Goal: Task Accomplishment & Management: Manage account settings

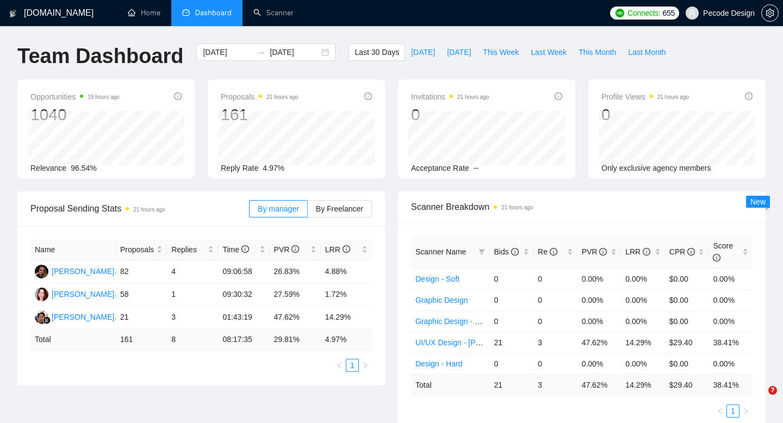
click at [729, 13] on span "Pecode Design" at bounding box center [729, 13] width 52 height 0
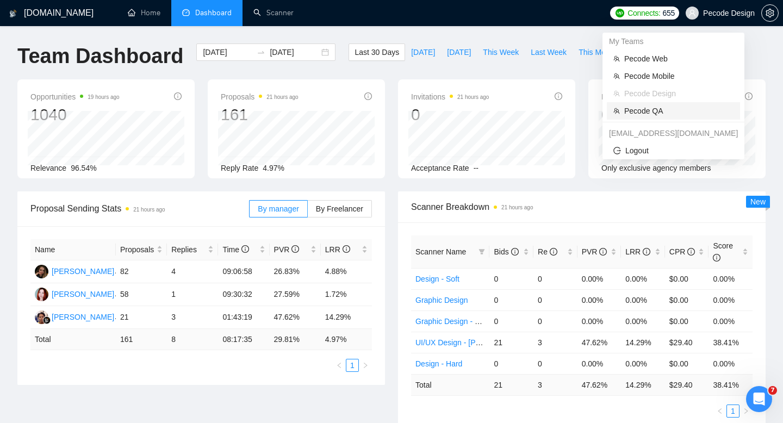
click at [642, 108] on span "Pecode QA" at bounding box center [678, 111] width 109 height 12
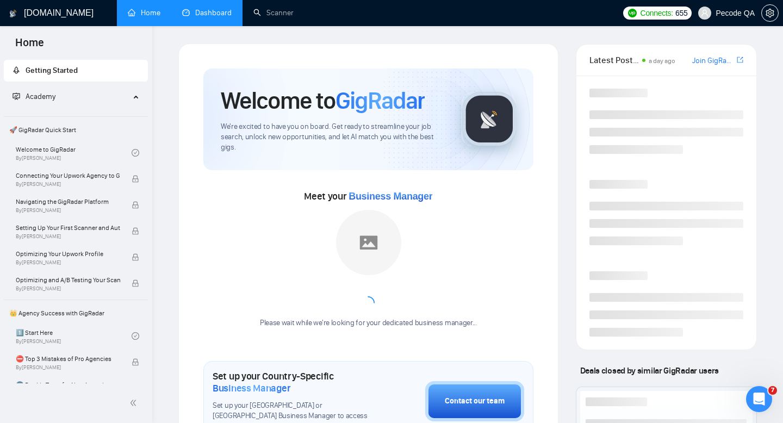
click at [219, 13] on link "Dashboard" at bounding box center [206, 12] width 49 height 9
click at [272, 17] on link "Scanner" at bounding box center [273, 12] width 40 height 9
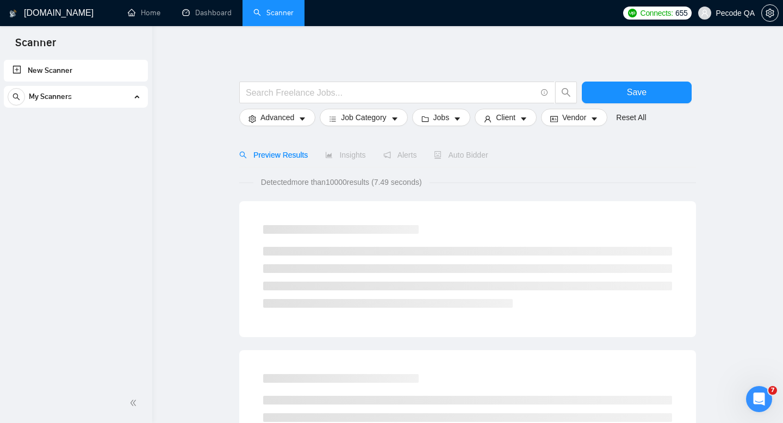
click at [274, 17] on link "Scanner" at bounding box center [273, 12] width 40 height 9
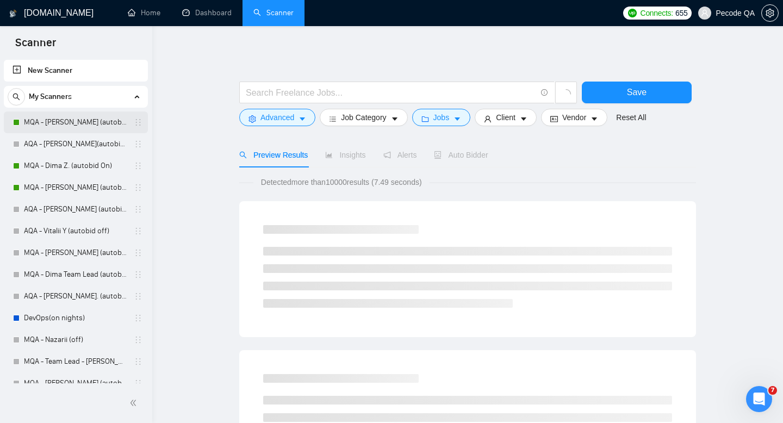
click at [106, 122] on link "MQA - [PERSON_NAME] (autobid On)" at bounding box center [75, 122] width 103 height 22
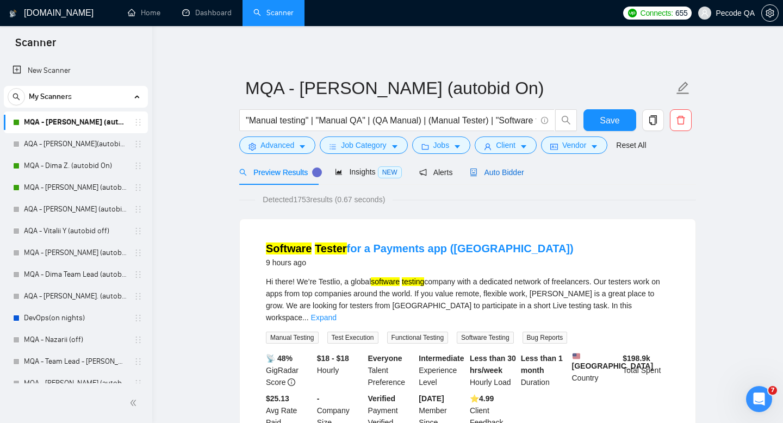
click at [499, 167] on div "Auto Bidder" at bounding box center [497, 172] width 54 height 12
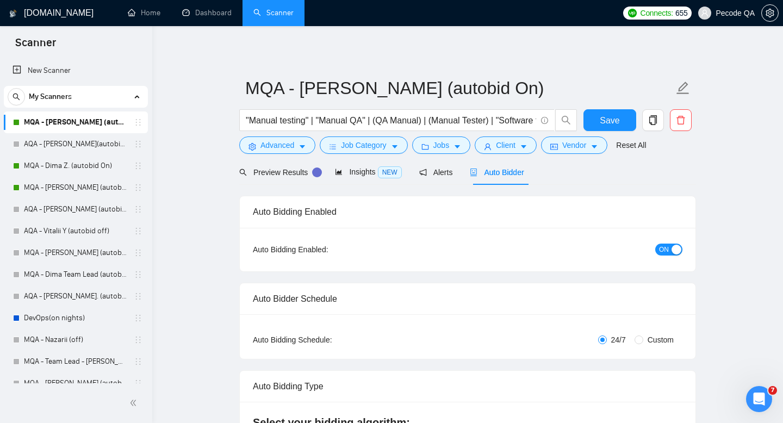
radio input "false"
radio input "true"
checkbox input "true"
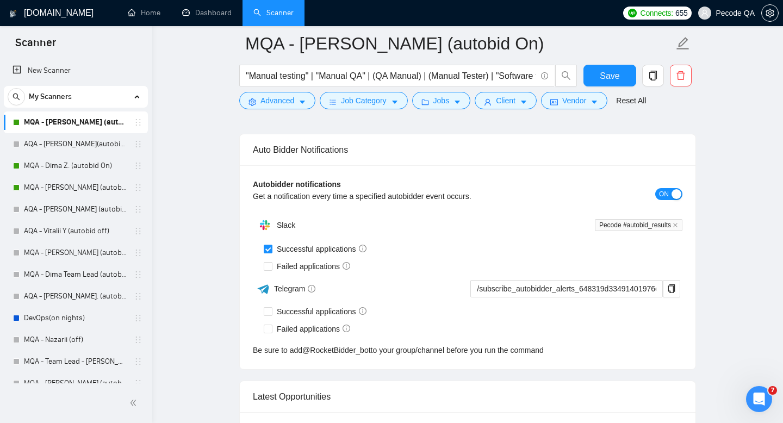
scroll to position [2993, 0]
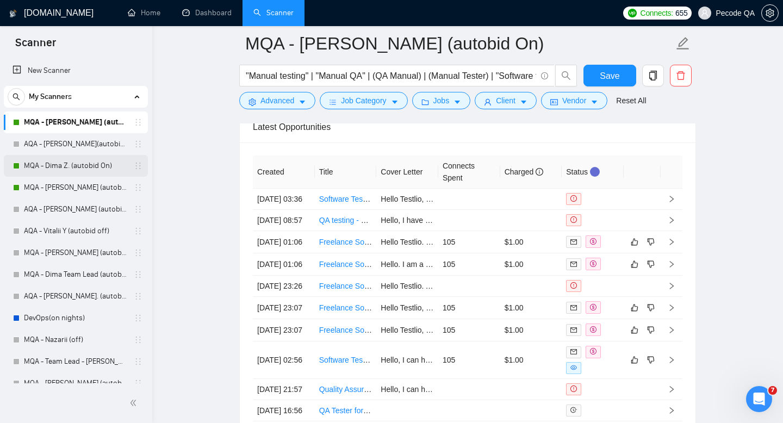
click at [61, 170] on link "MQA - Dima Z. (autobid On)" at bounding box center [75, 166] width 103 height 22
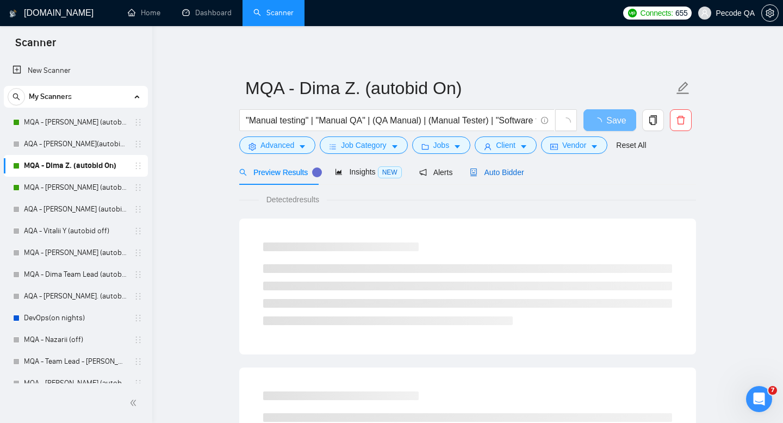
click at [492, 177] on div "Auto Bidder" at bounding box center [497, 172] width 54 height 12
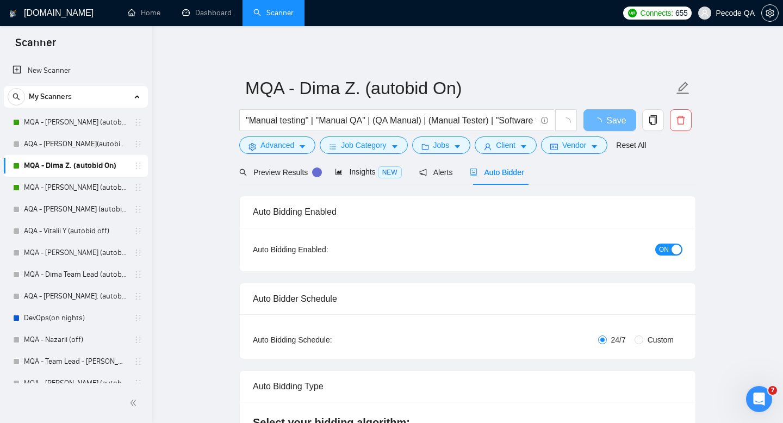
radio input "false"
radio input "true"
checkbox input "true"
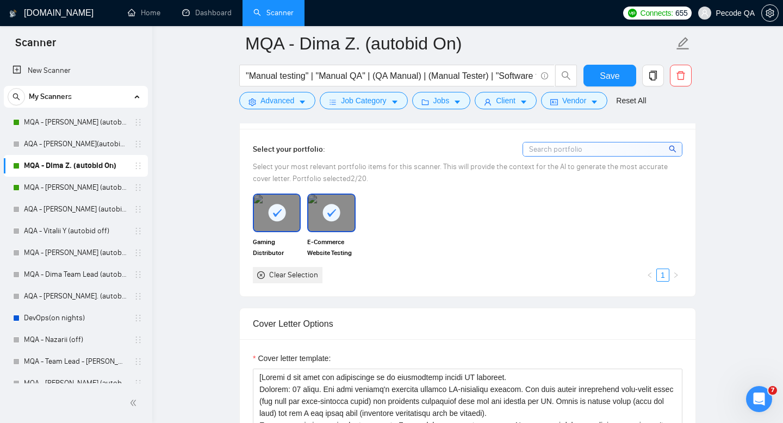
scroll to position [1102, 0]
click at [63, 186] on link "MQA - [PERSON_NAME] (autobid on)" at bounding box center [75, 188] width 103 height 22
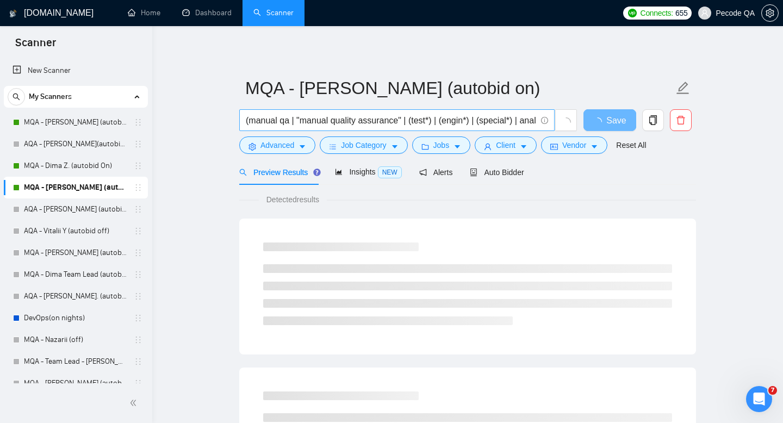
click at [329, 119] on input "(manual qa | "manual quality assurance" | (test*) | (engin*) | (special*) | ana…" at bounding box center [391, 121] width 290 height 14
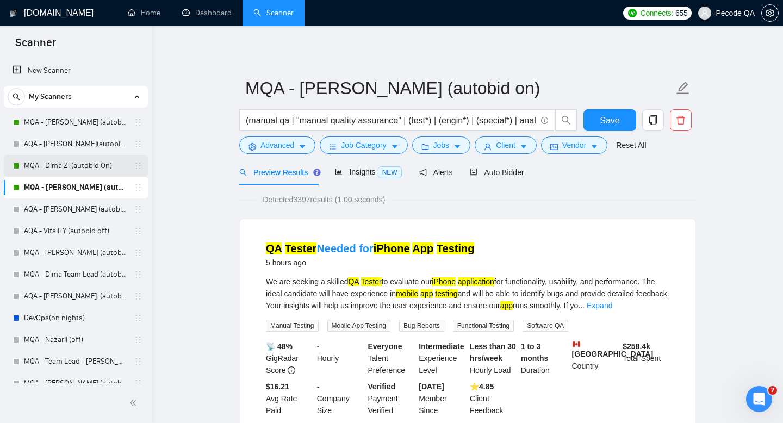
click at [64, 164] on link "MQA - Dima Z. (autobid On)" at bounding box center [75, 166] width 103 height 22
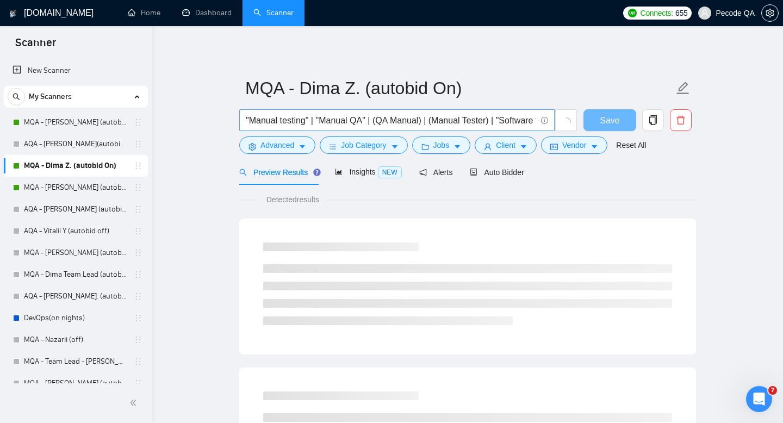
click at [370, 119] on input ""Manual testing" | "Manual QA" | (QA Manual) | (Manual Tester) | "Software test…" at bounding box center [391, 121] width 290 height 14
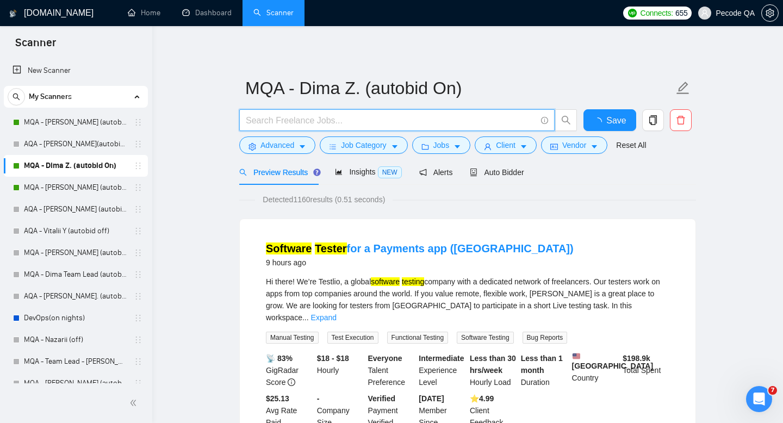
paste input "(manual qa | "manual quality assurance" | (test*) | (engin*) | (special*) | ana…"
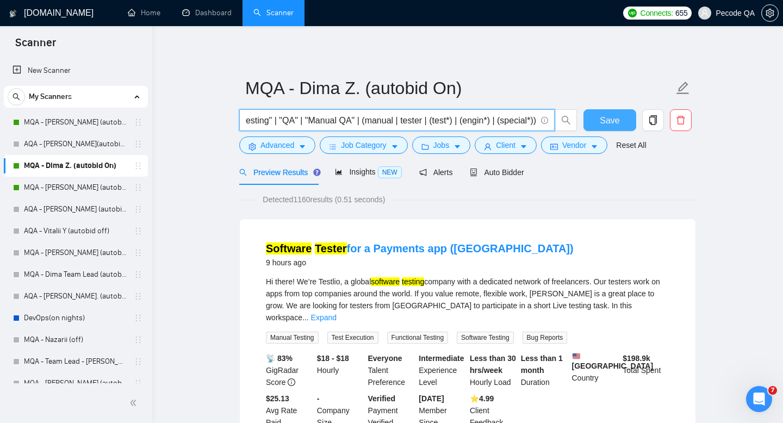
type input "(manual qa | "manual quality assurance" | (test*) | (engin*) | (special*) | ana…"
click at [606, 116] on span "Save" at bounding box center [610, 121] width 20 height 14
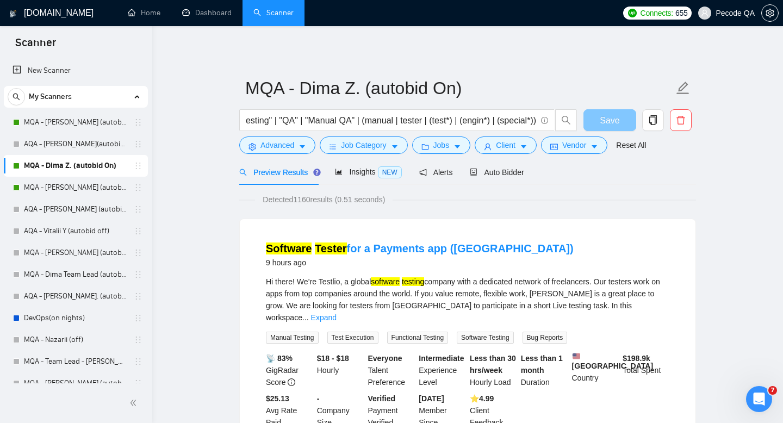
scroll to position [0, 0]
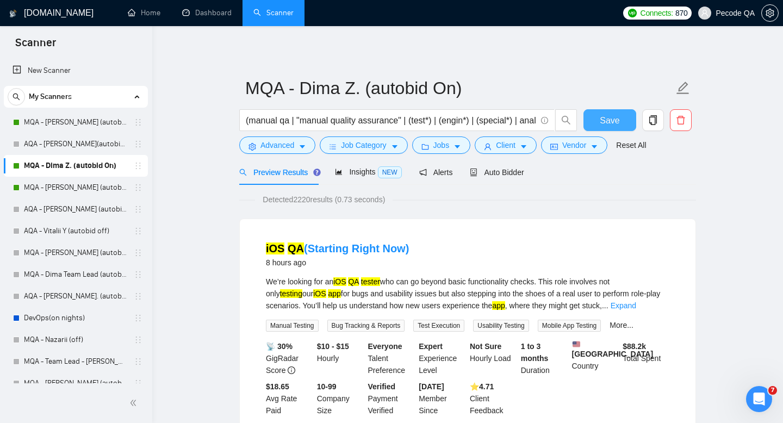
click at [610, 123] on span "Save" at bounding box center [610, 121] width 20 height 14
click at [614, 114] on span "Save" at bounding box center [610, 121] width 20 height 14
click at [602, 117] on span "Save" at bounding box center [610, 121] width 20 height 14
click at [208, 9] on link "Dashboard" at bounding box center [206, 12] width 49 height 9
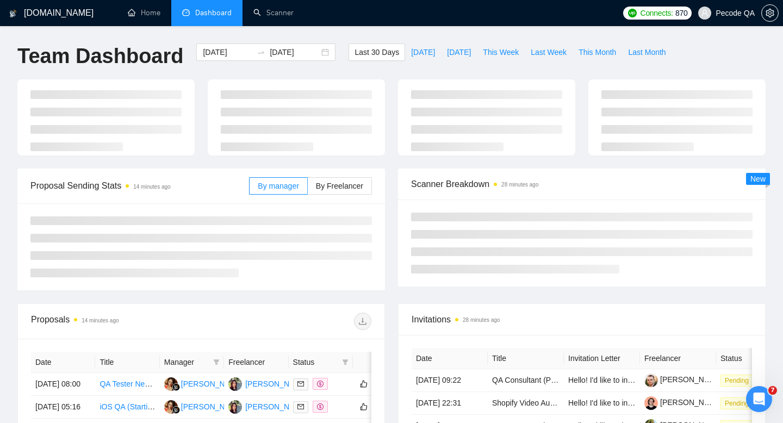
type input "[DATE]"
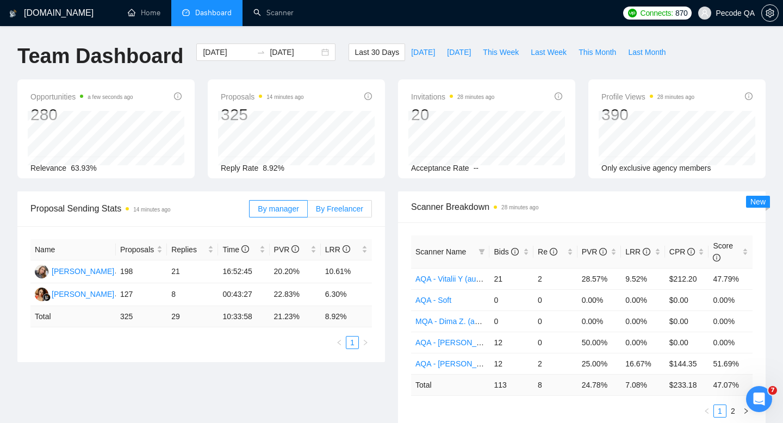
click at [325, 207] on span "By Freelancer" at bounding box center [339, 208] width 47 height 9
click at [308, 211] on input "By Freelancer" at bounding box center [308, 211] width 0 height 0
